Goal: Transaction & Acquisition: Purchase product/service

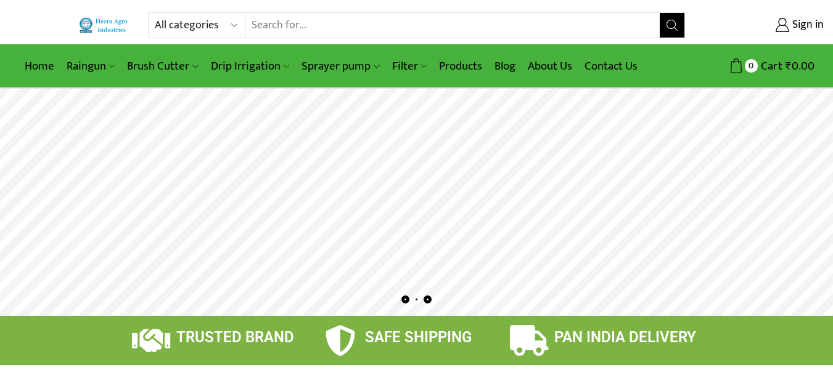
click at [535, 14] on input "Search input" at bounding box center [452, 25] width 414 height 25
click at [230, 23] on select "All categories Accessories Air Release Valve Brush Cutter Domestic Use Drip Irr…" at bounding box center [200, 25] width 91 height 25
select select "mulching-paper"
click at [155, 13] on select "All categories Accessories Air Release Valve Brush Cutter Domestic Use Drip Irr…" at bounding box center [200, 25] width 91 height 25
click at [667, 23] on icon "Search button" at bounding box center [671, 25] width 11 height 11
